Goal: Task Accomplishment & Management: Manage account settings

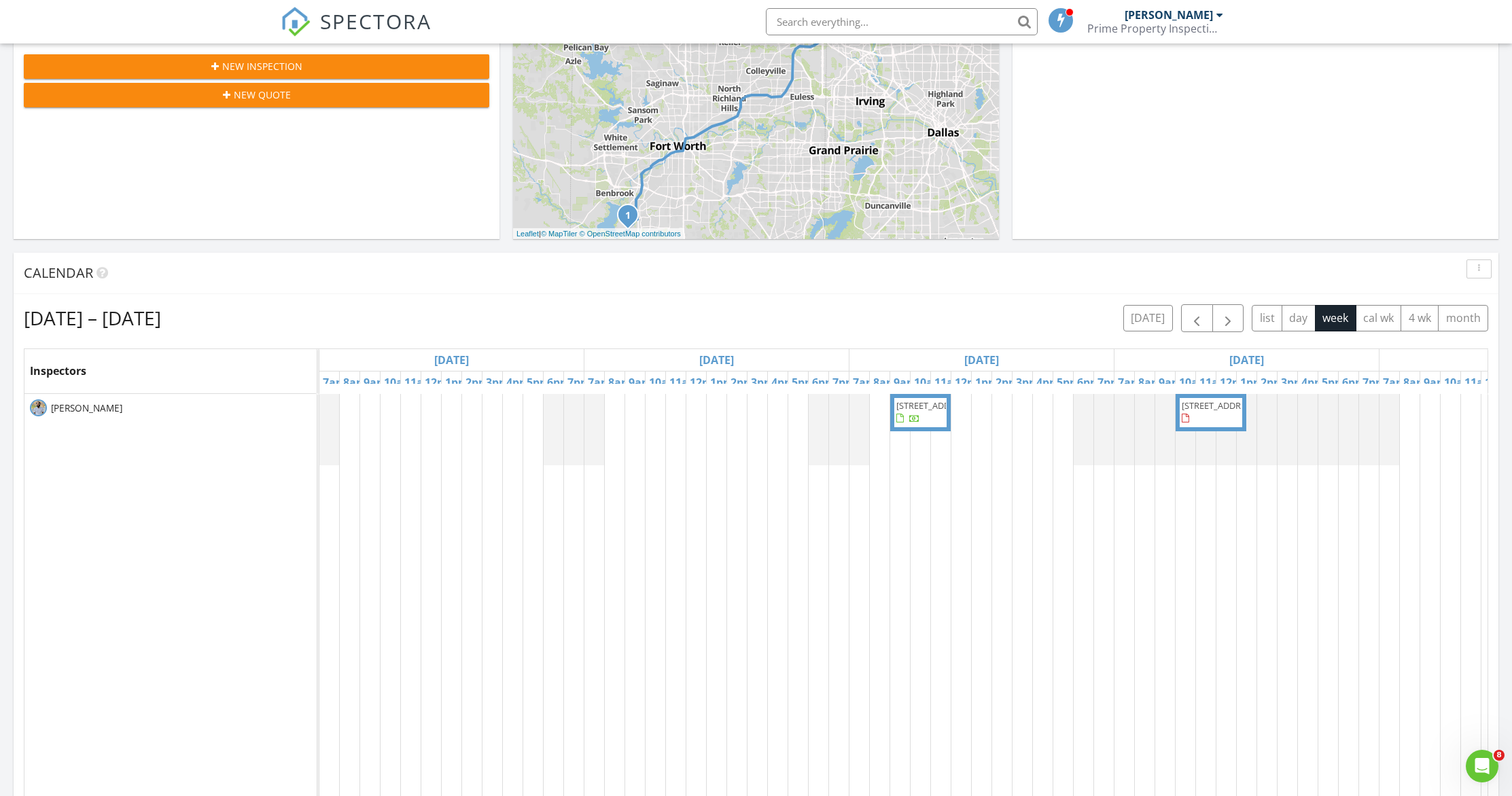
scroll to position [3, 0]
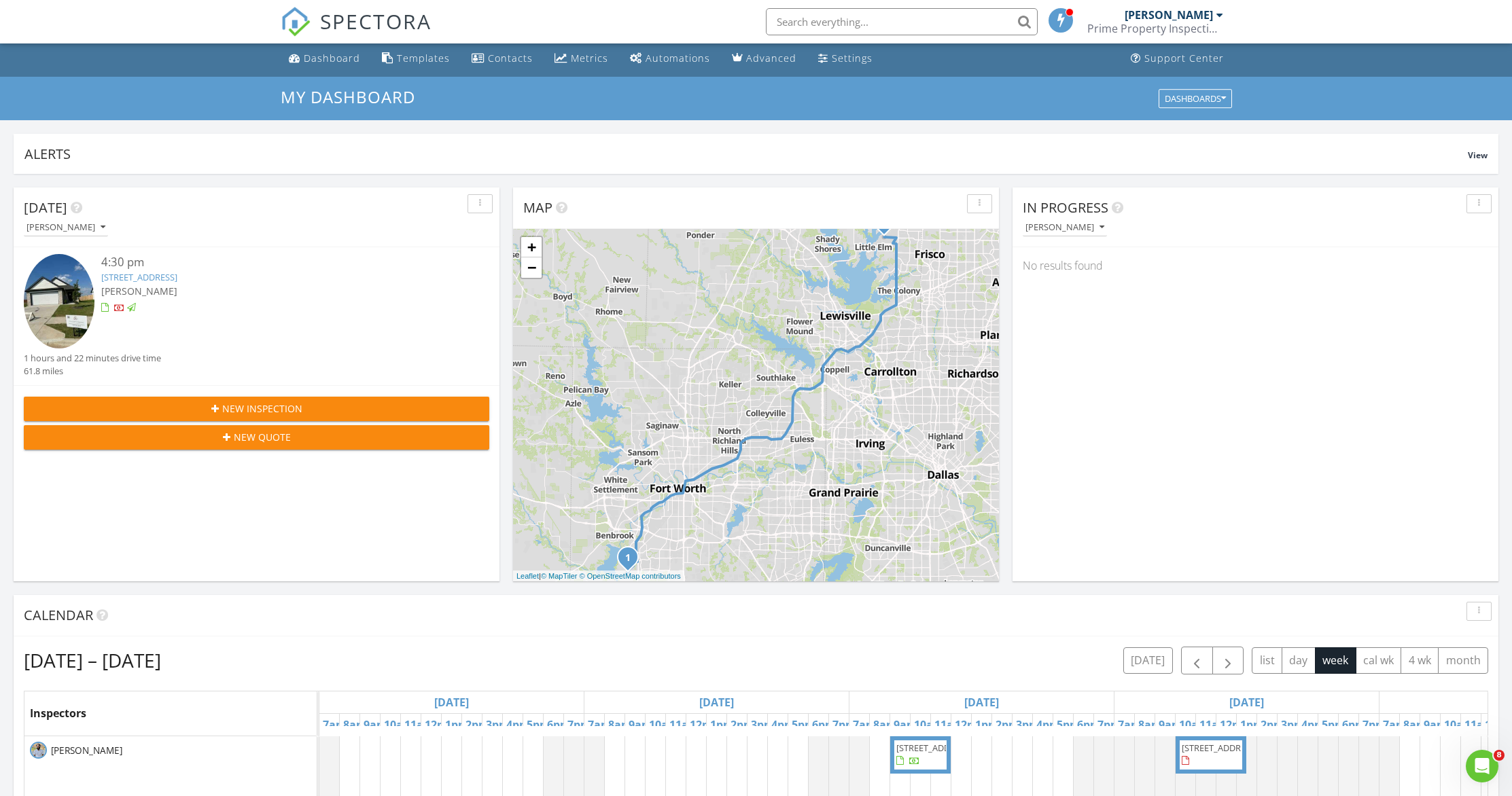
click at [118, 308] on div at bounding box center [120, 310] width 11 height 11
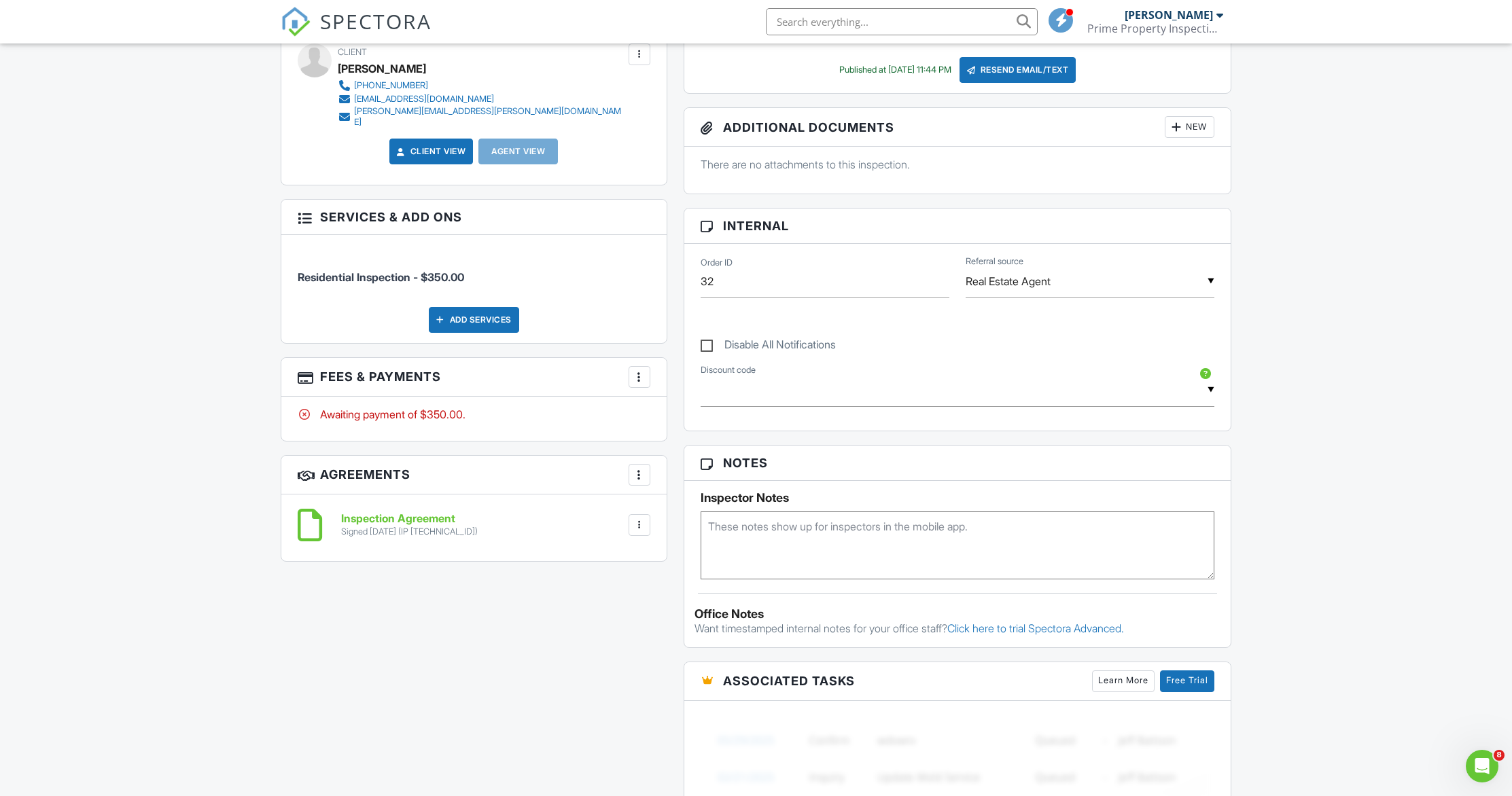
click at [636, 375] on div at bounding box center [639, 376] width 13 height 13
click at [706, 513] on div "Paid In Full" at bounding box center [708, 520] width 131 height 16
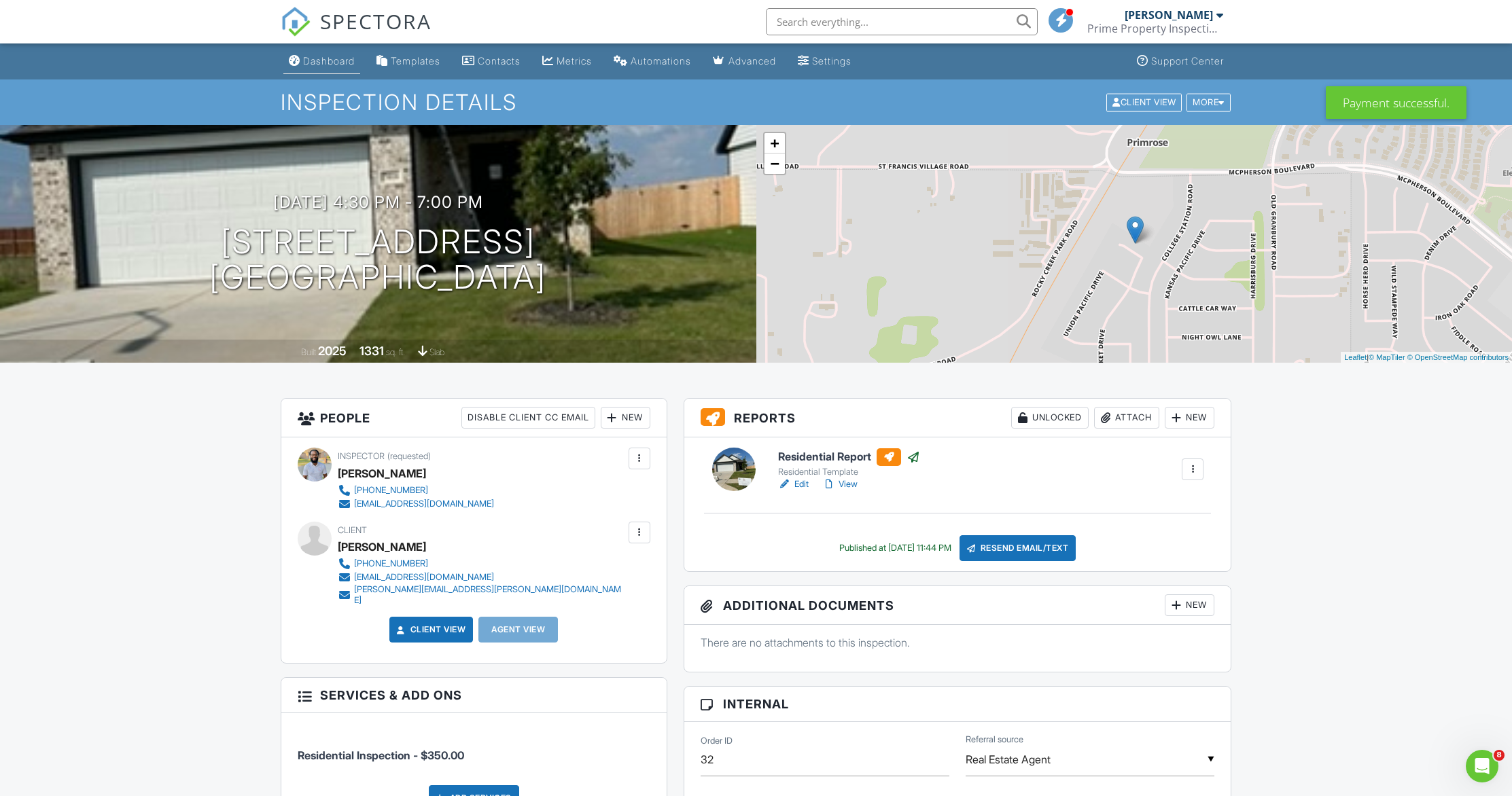
click at [325, 61] on div "Dashboard" at bounding box center [328, 61] width 52 height 11
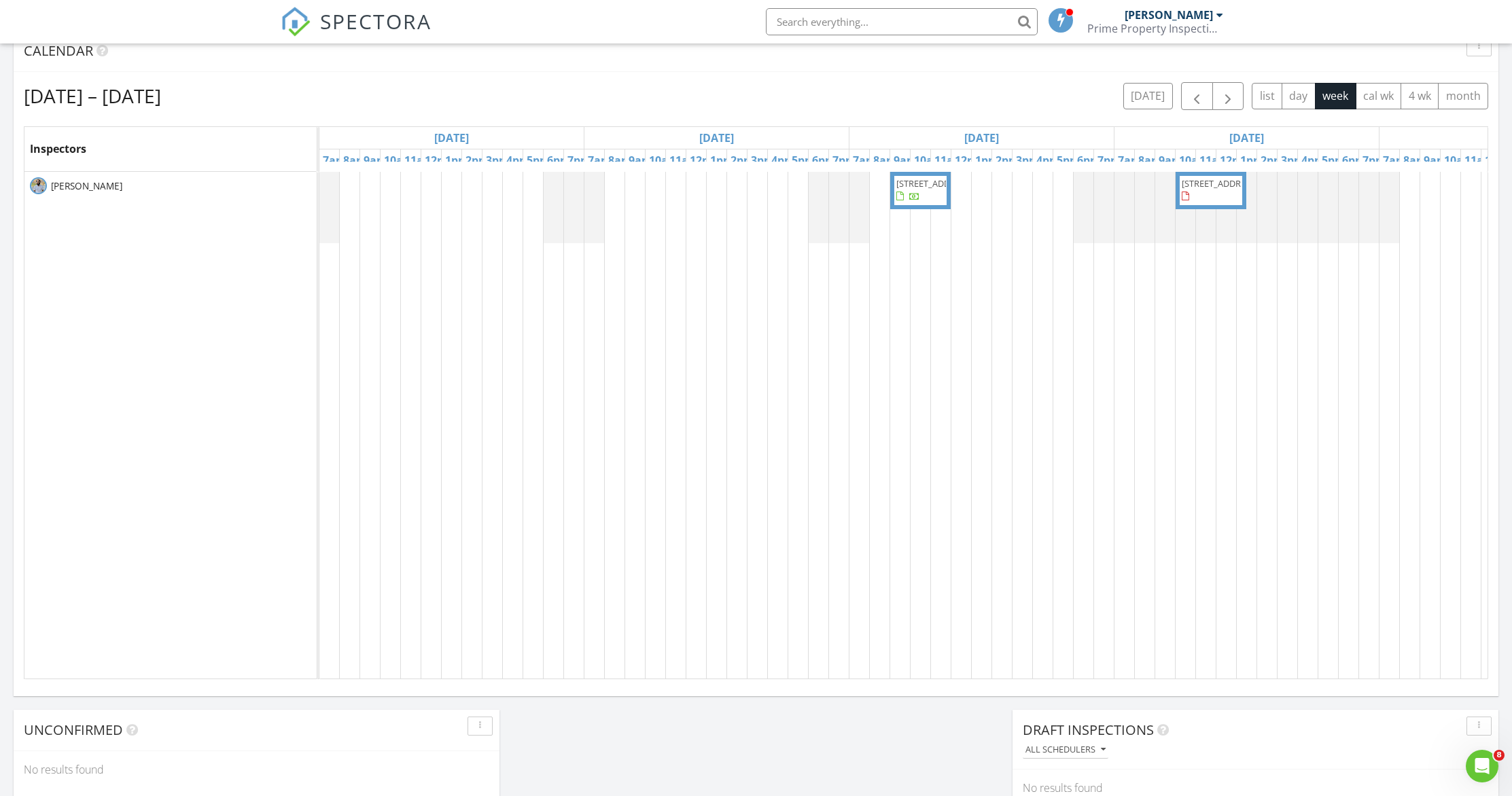
scroll to position [562, 0]
click at [918, 194] on span "611 Yarrow Cir, Dallas 75217" at bounding box center [934, 188] width 76 height 12
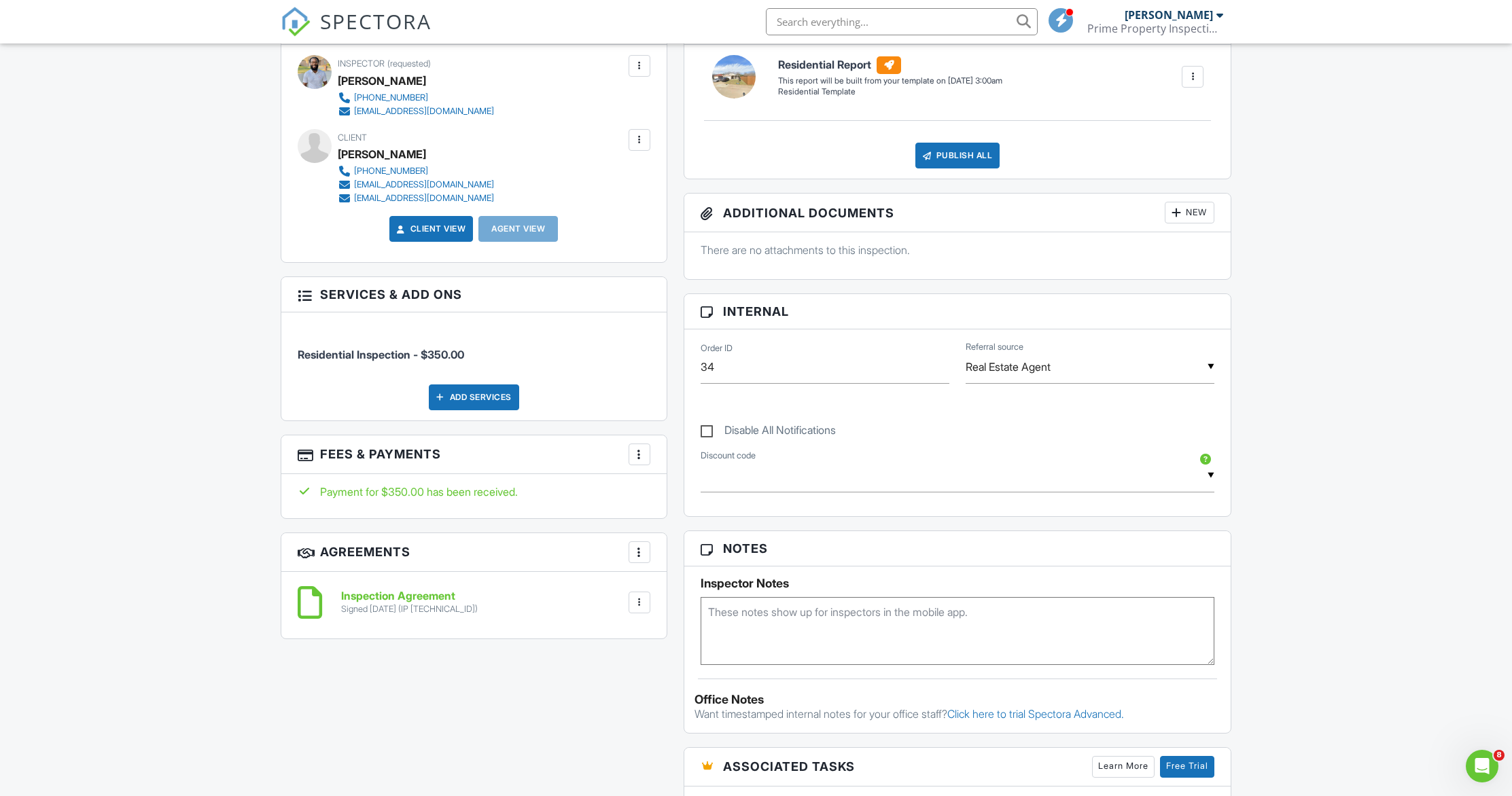
click at [636, 448] on div at bounding box center [639, 454] width 13 height 13
click at [257, 560] on div "Dashboard Templates Contacts Metrics Automations Advanced Settings Support Cent…" at bounding box center [756, 551] width 1512 height 1800
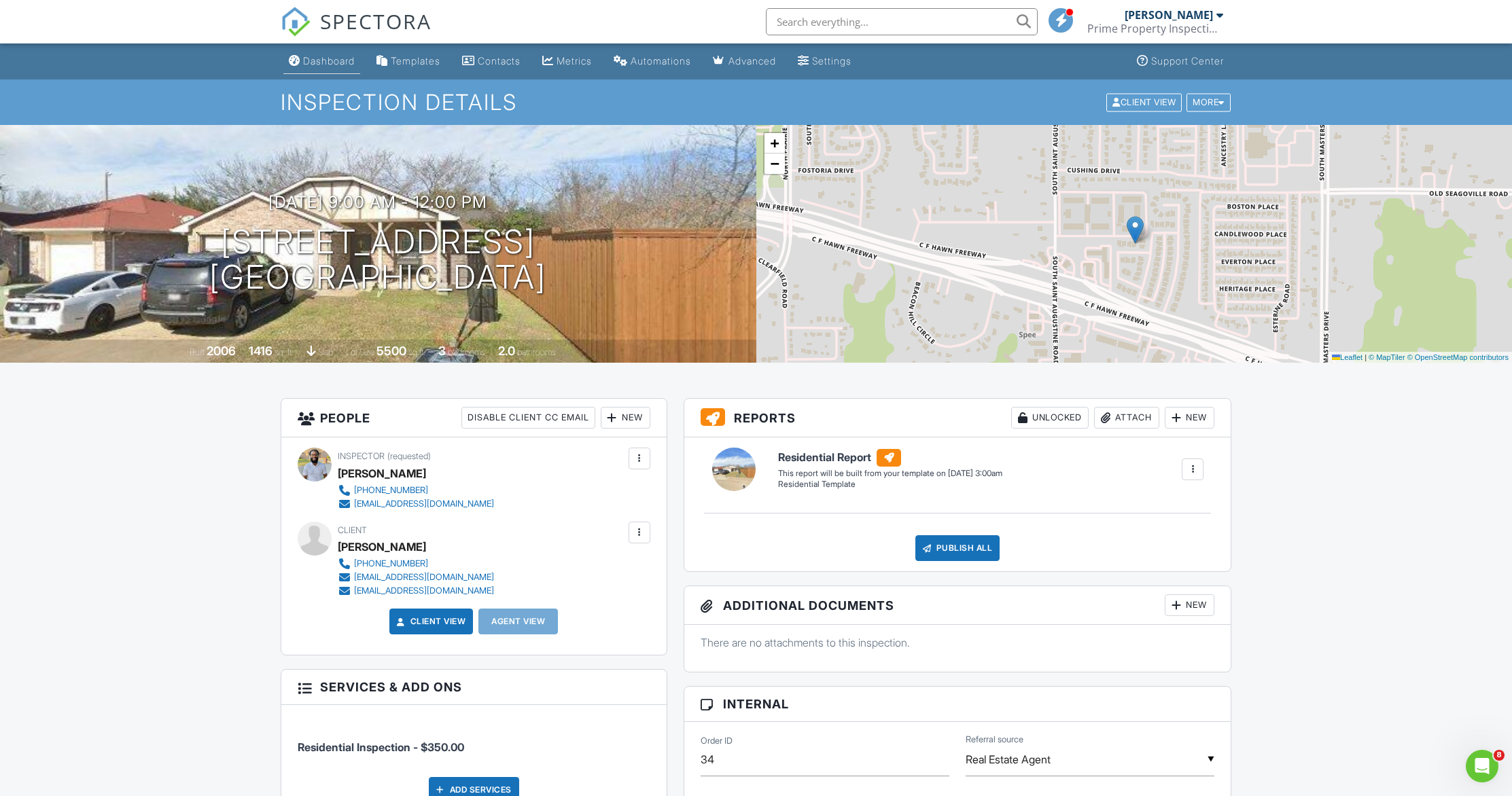
click at [338, 67] on div "Dashboard" at bounding box center [328, 61] width 52 height 11
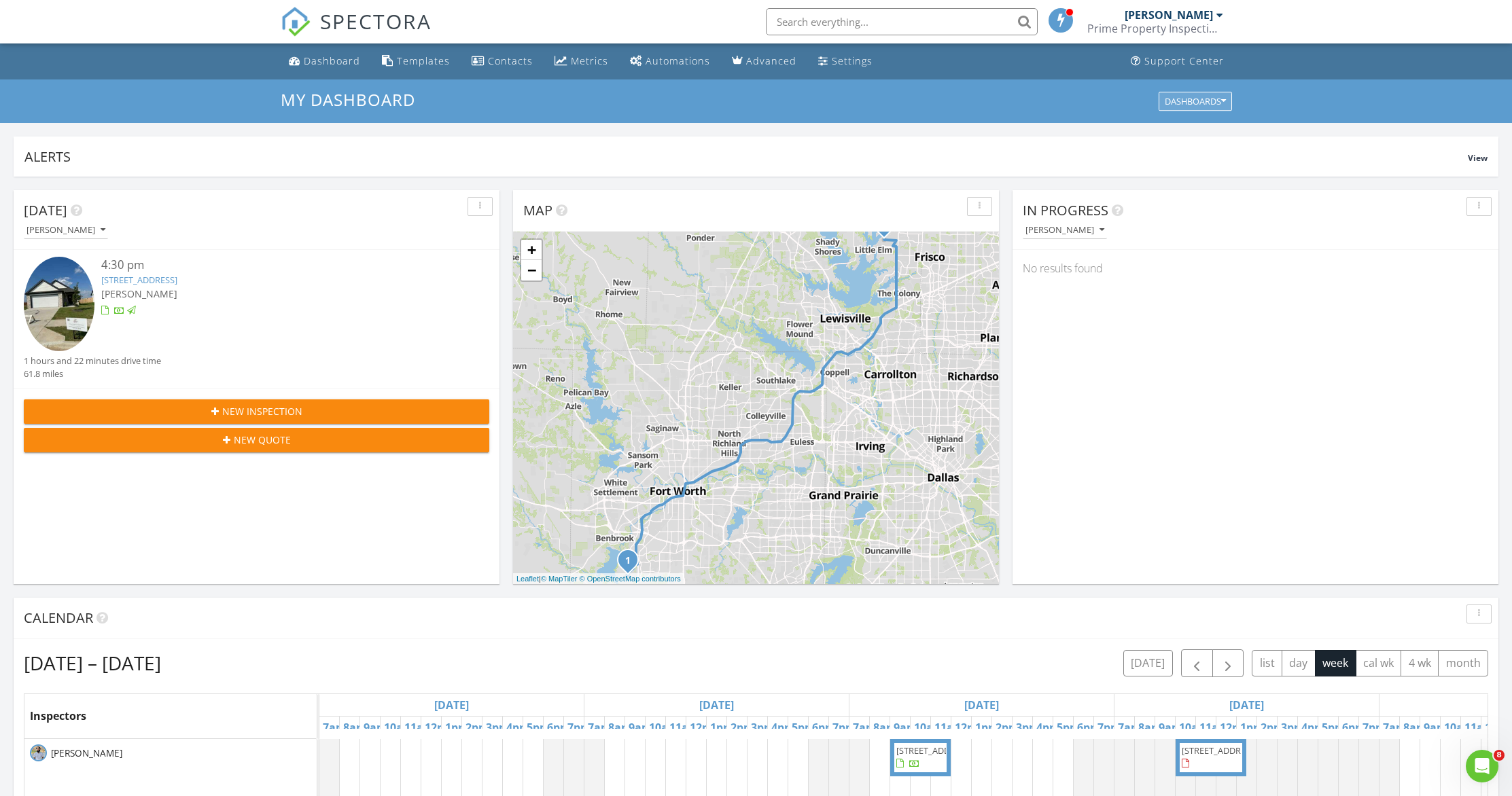
click at [1202, 97] on div "Dashboards" at bounding box center [1195, 101] width 61 height 9
click at [1191, 122] on div "My Dashboard" at bounding box center [1201, 132] width 98 height 33
click at [1018, 103] on h3 "My Dashboard" at bounding box center [756, 100] width 951 height 19
click at [1217, 13] on div at bounding box center [1219, 15] width 7 height 11
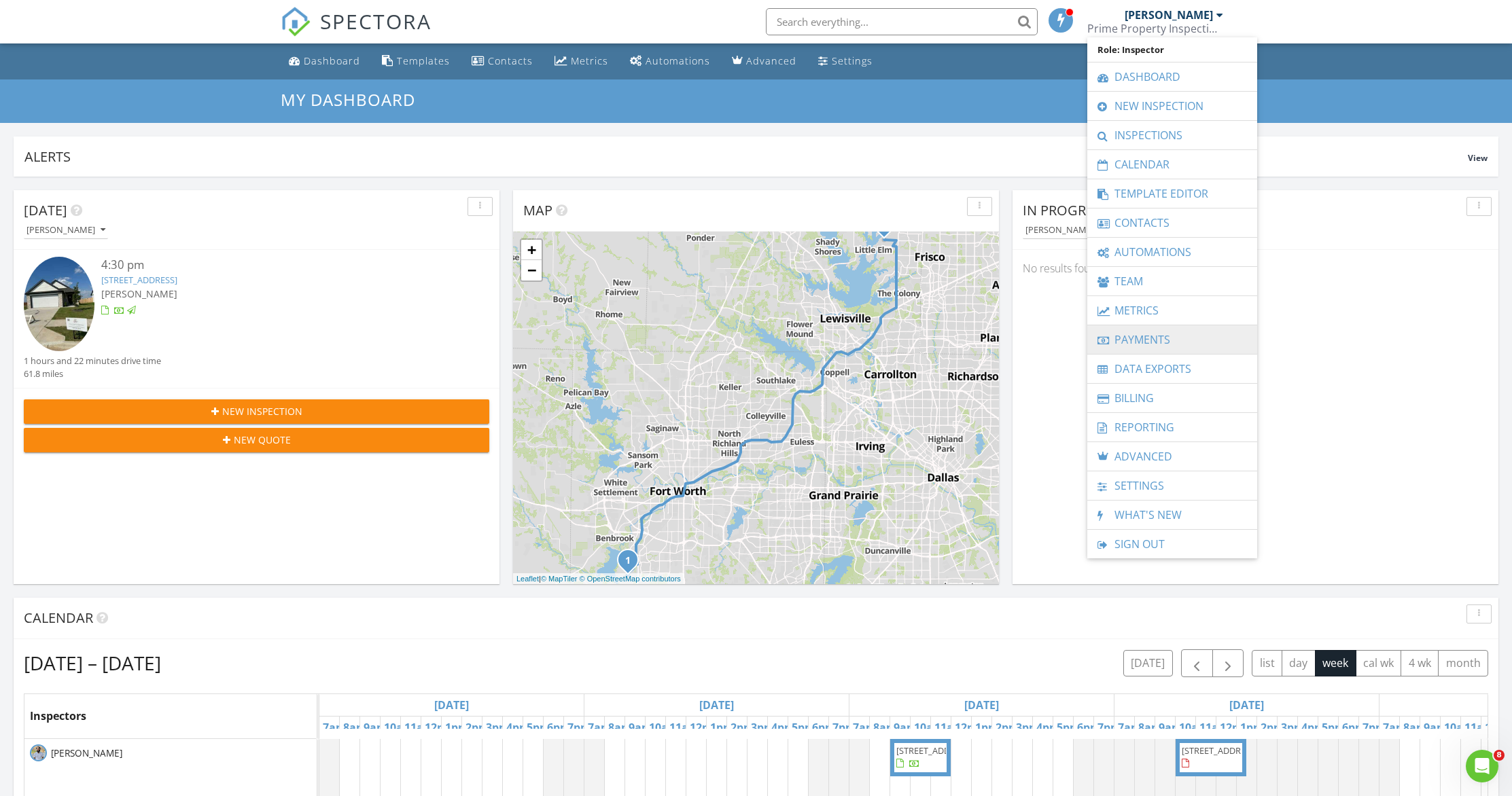
click at [1147, 339] on link "Payments" at bounding box center [1171, 340] width 156 height 28
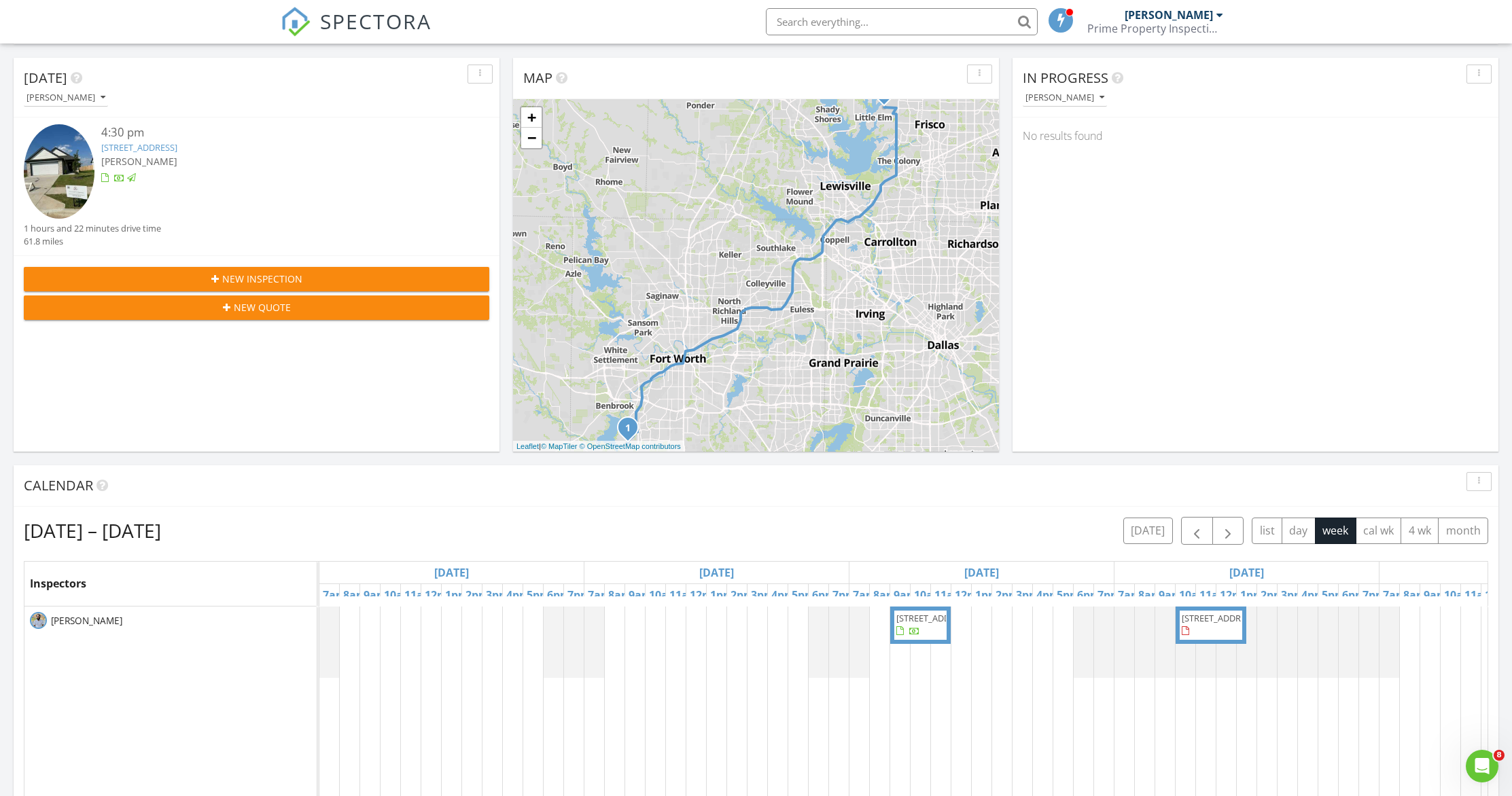
scroll to position [186, 0]
